Goal: Complete application form

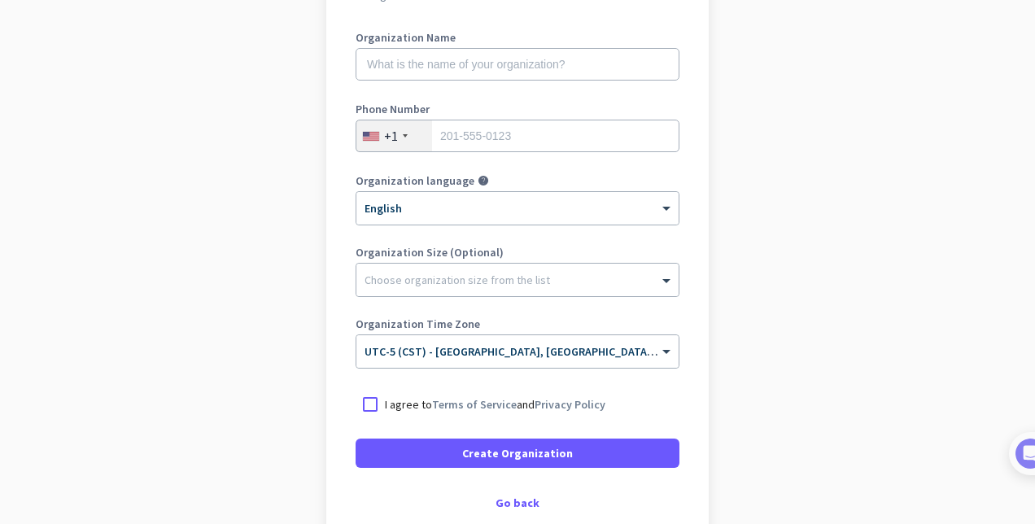
scroll to position [139, 0]
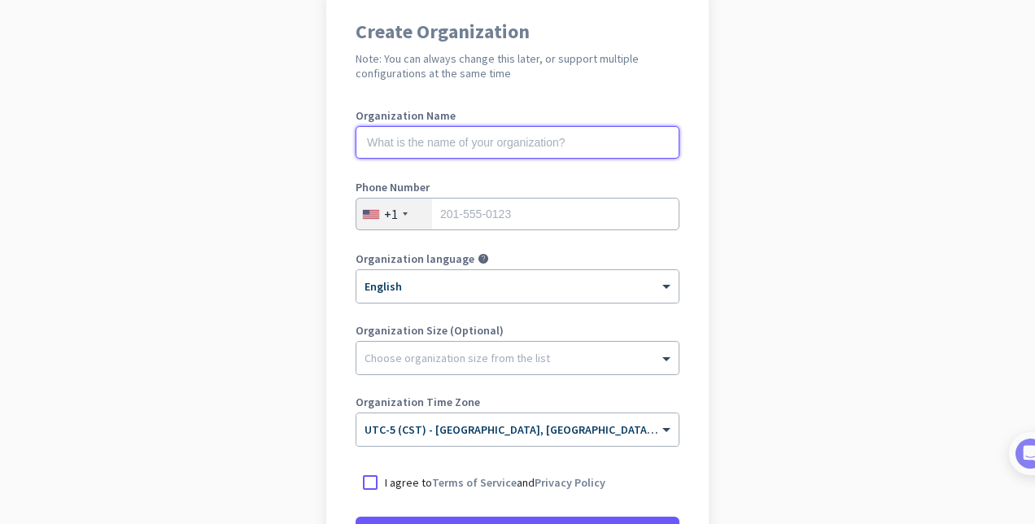
click at [501, 146] on input "text" at bounding box center [517, 142] width 324 height 33
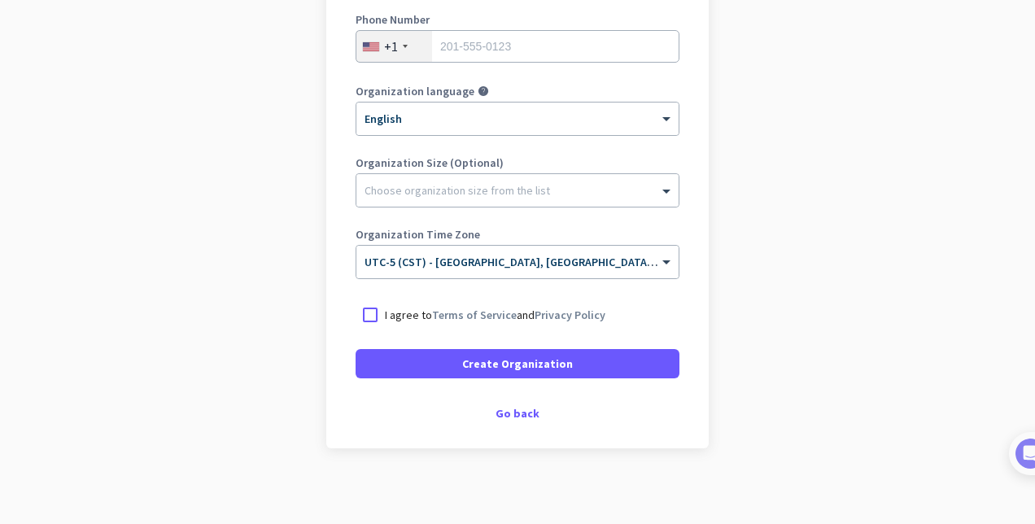
scroll to position [307, 0]
type input "[PERSON_NAME]"
click at [506, 416] on div "Go back" at bounding box center [517, 412] width 324 height 11
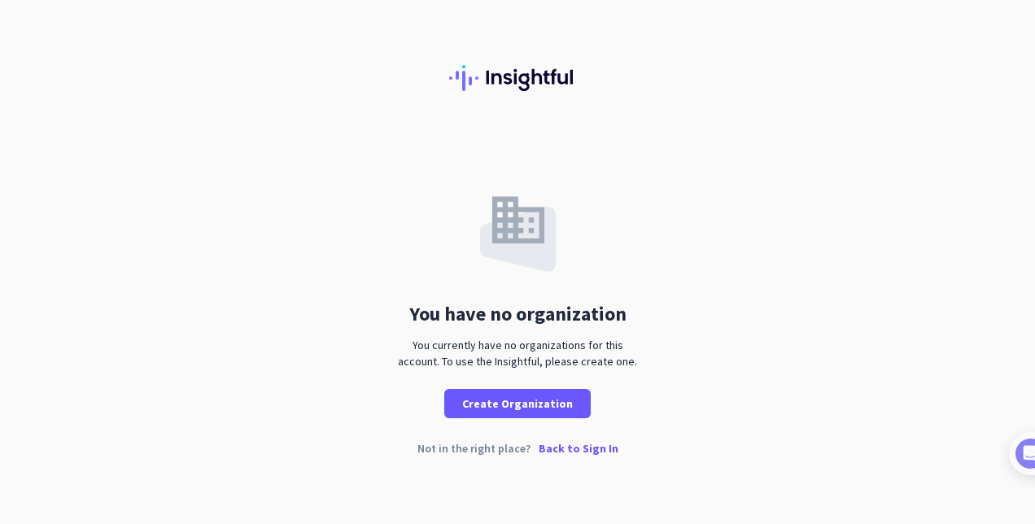
click at [582, 448] on p "Back to Sign In" at bounding box center [578, 447] width 80 height 11
